Goal: Task Accomplishment & Management: Complete application form

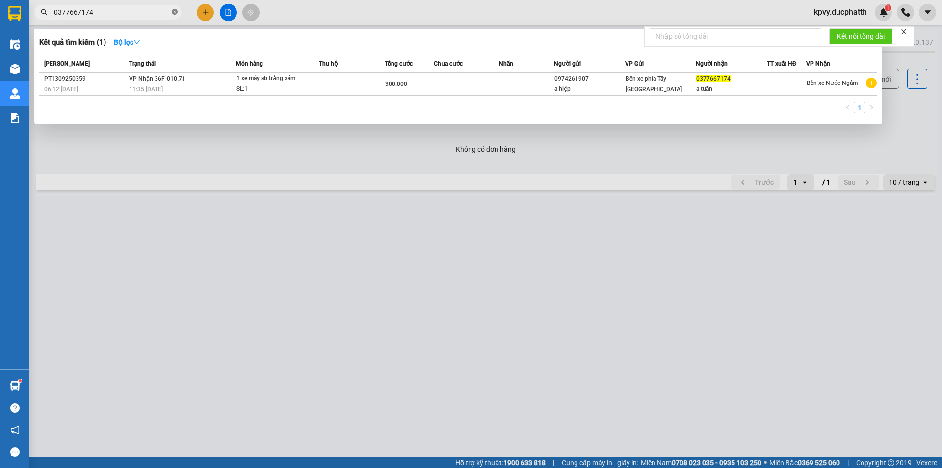
click at [175, 14] on icon "close-circle" at bounding box center [175, 12] width 6 height 6
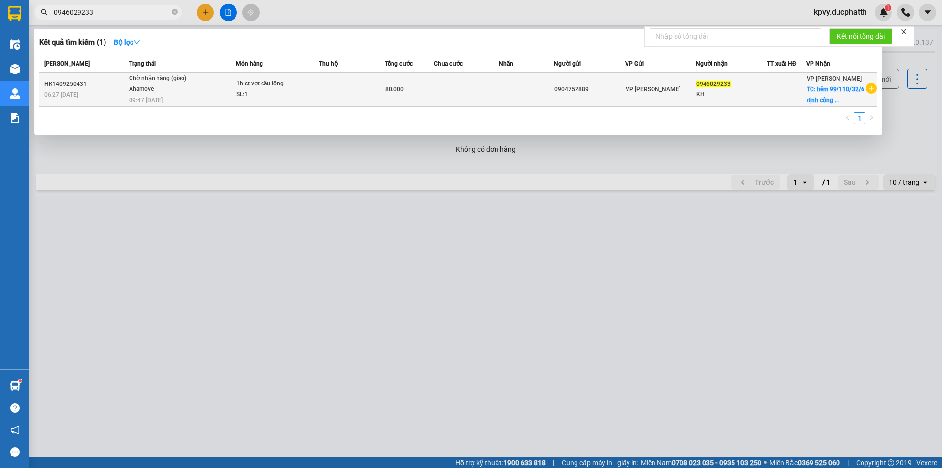
type input "0946029233"
click at [343, 88] on td at bounding box center [352, 90] width 66 height 34
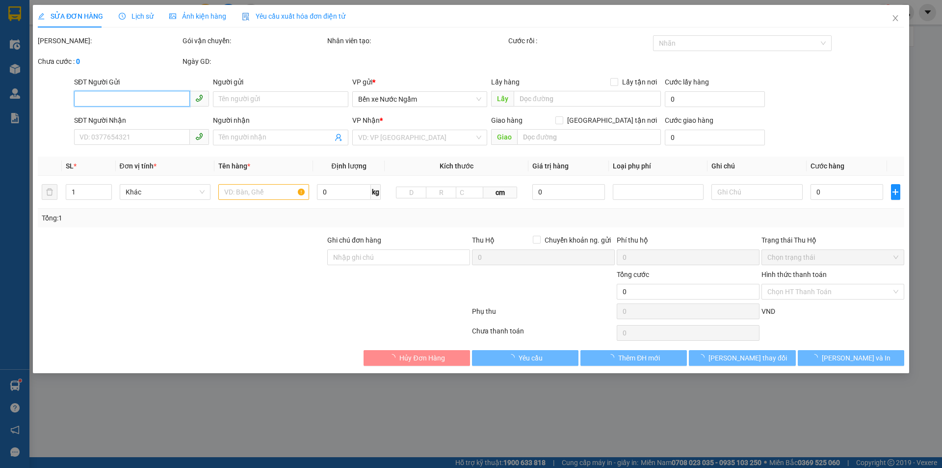
type input "0904752889"
type input "0946029233"
type input "KH"
checkbox input "true"
type input "hẻm 99/110/32/6 định công hạ hoàng mai"
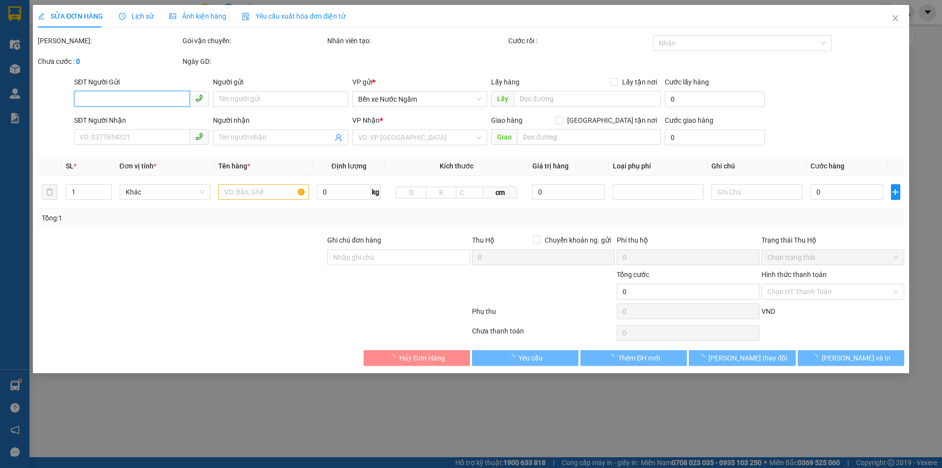
type input "80.000"
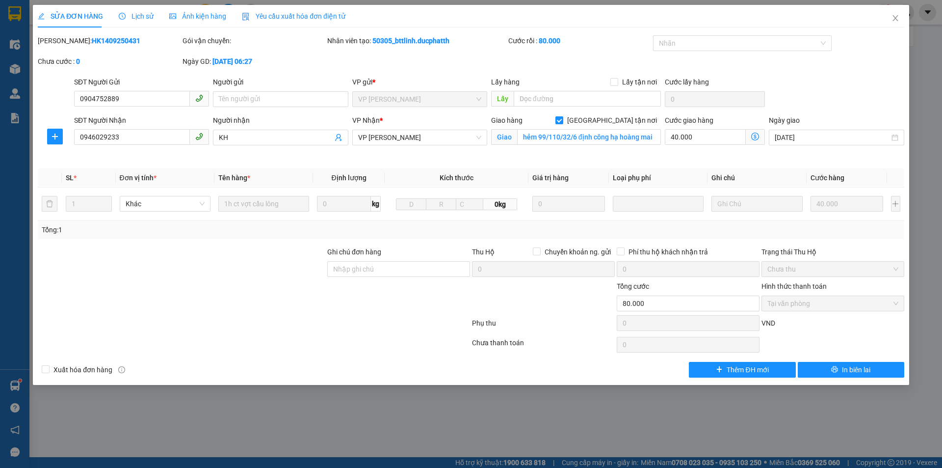
click at [123, 17] on icon "clock-circle" at bounding box center [122, 16] width 7 height 7
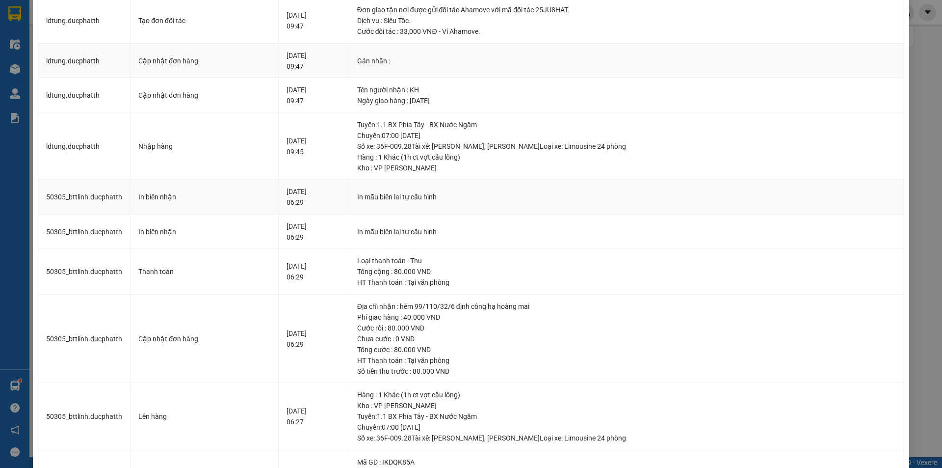
scroll to position [147, 0]
